Goal: Navigation & Orientation: Find specific page/section

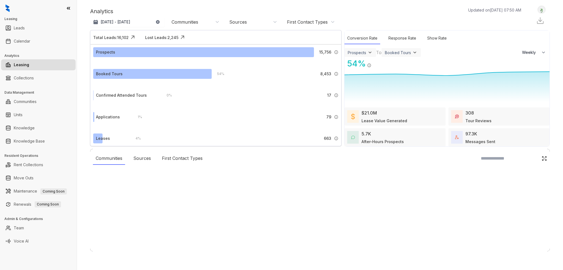
select select "******"
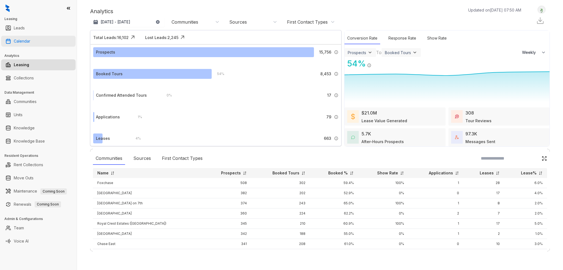
click at [27, 39] on link "Calendar" at bounding box center [22, 41] width 16 height 11
